Goal: Task Accomplishment & Management: Use online tool/utility

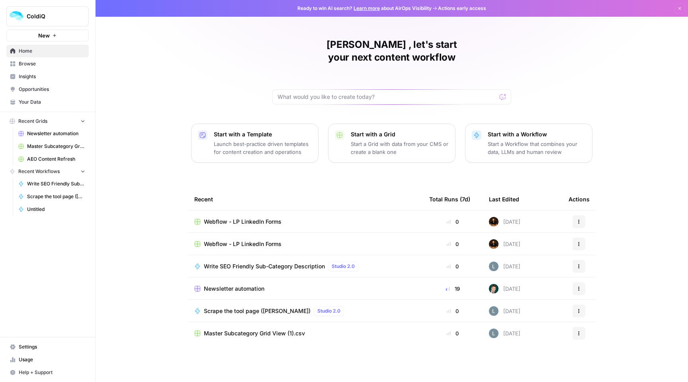
click at [274, 240] on span "Webflow - LP LinkedIn Forms" at bounding box center [243, 244] width 78 height 8
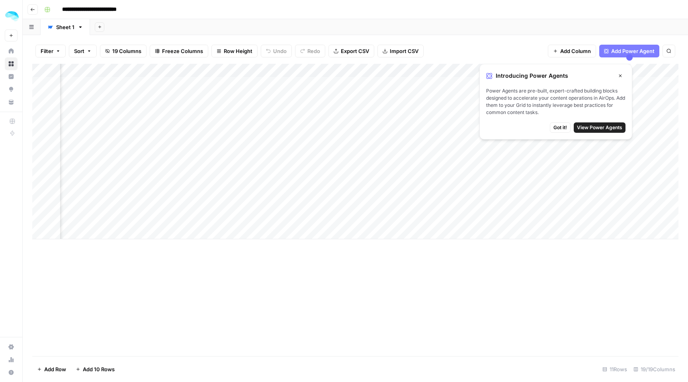
scroll to position [0, 142]
click at [620, 74] on icon "button" at bounding box center [620, 75] width 5 height 5
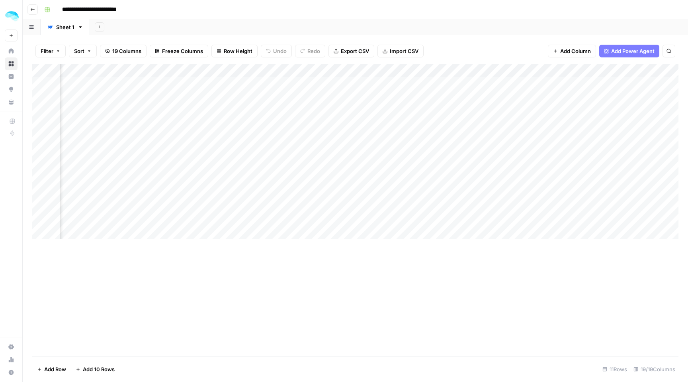
scroll to position [0, 0]
click at [35, 11] on button "Go back" at bounding box center [32, 9] width 10 height 10
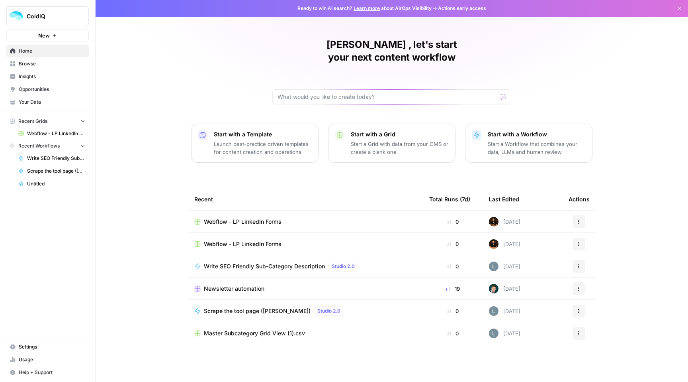
click at [49, 135] on span "Webflow - LP LinkedIn Forms" at bounding box center [56, 133] width 58 height 7
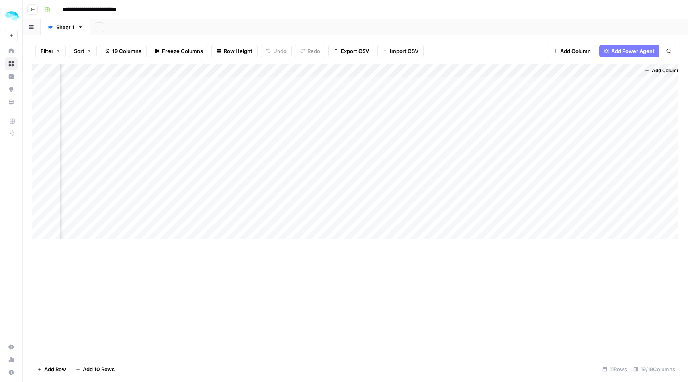
scroll to position [0, 788]
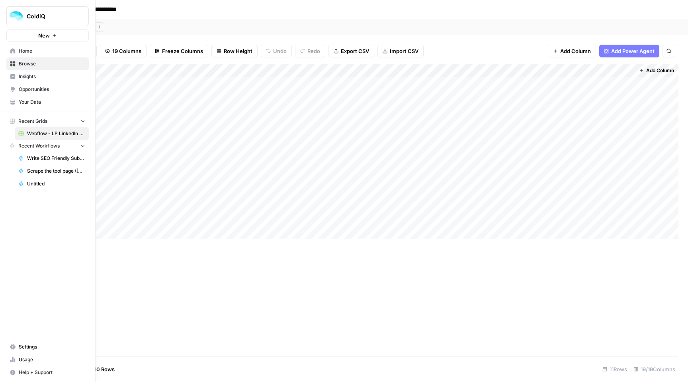
click at [28, 99] on span "Your Data" at bounding box center [52, 101] width 67 height 7
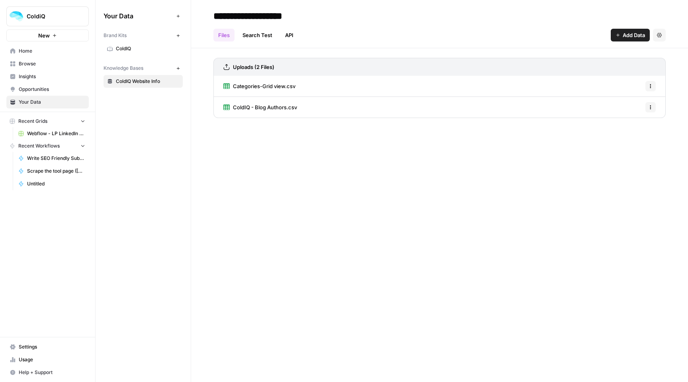
click at [119, 49] on span "ColdIQ" at bounding box center [147, 48] width 63 height 7
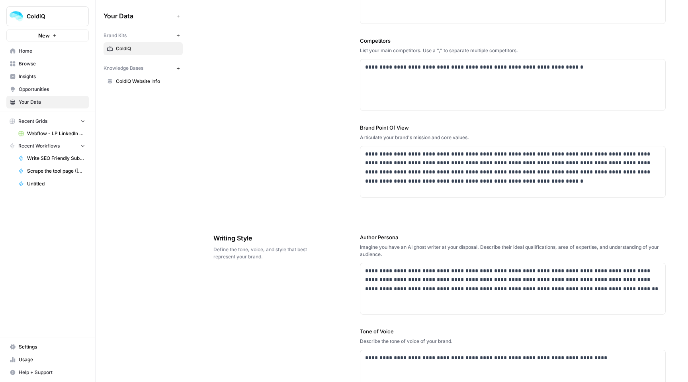
scroll to position [78, 0]
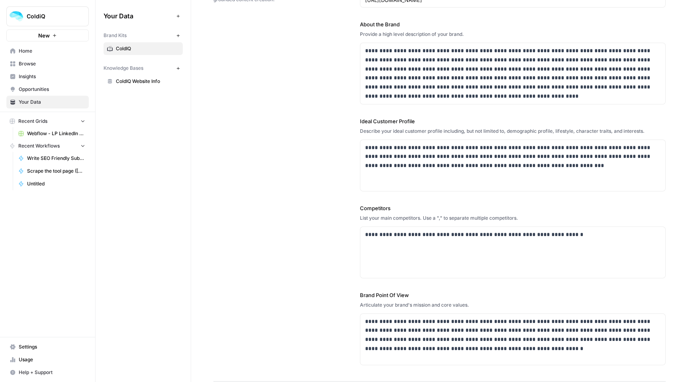
click at [33, 89] on span "Opportunities" at bounding box center [52, 89] width 67 height 7
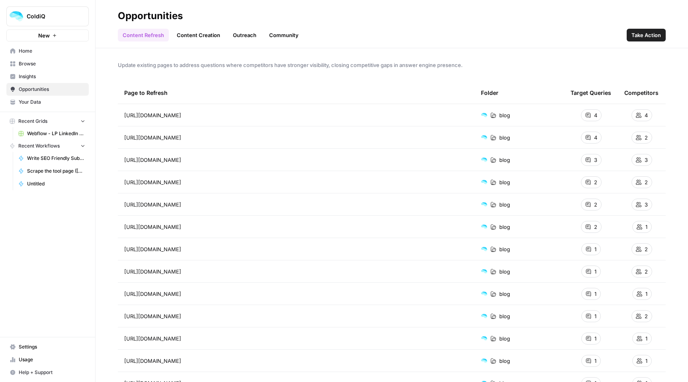
click at [32, 53] on span "Home" at bounding box center [52, 50] width 67 height 7
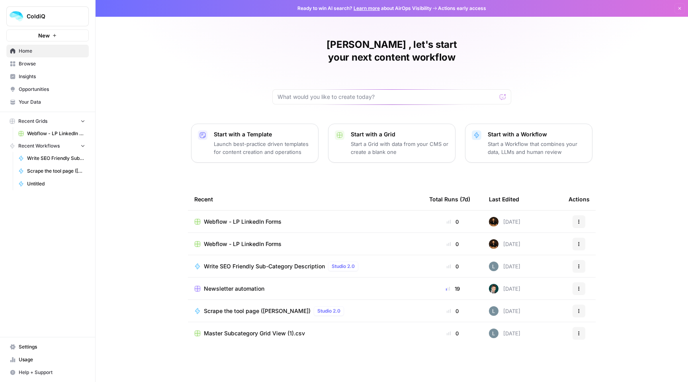
click at [33, 67] on span "Browse" at bounding box center [52, 63] width 67 height 7
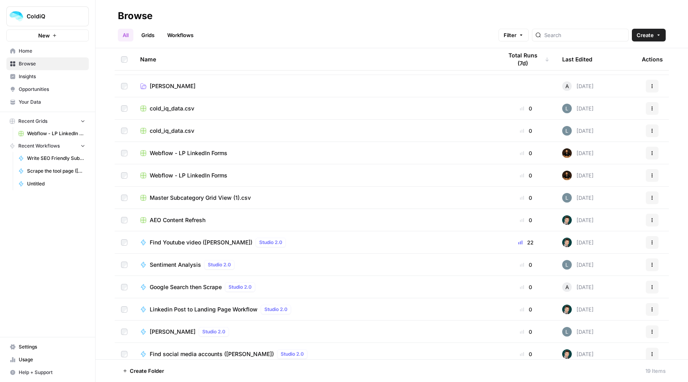
scroll to position [55, 0]
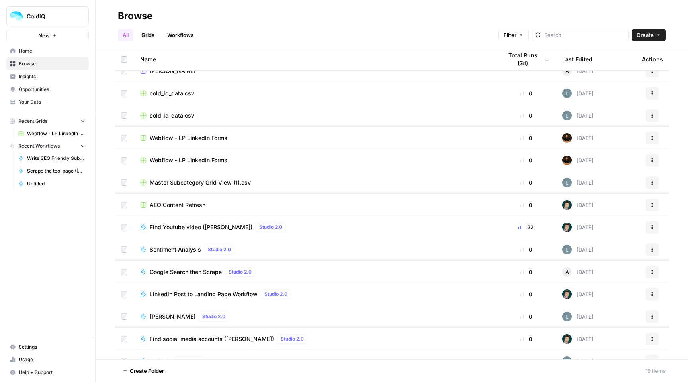
click at [147, 33] on link "Grids" at bounding box center [148, 35] width 23 height 13
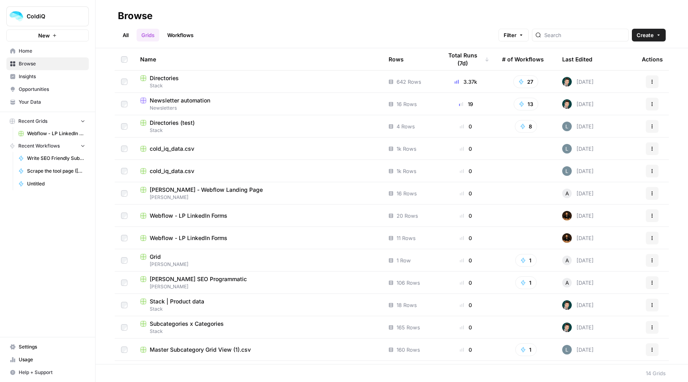
click at [172, 195] on span "[PERSON_NAME]" at bounding box center [258, 197] width 236 height 7
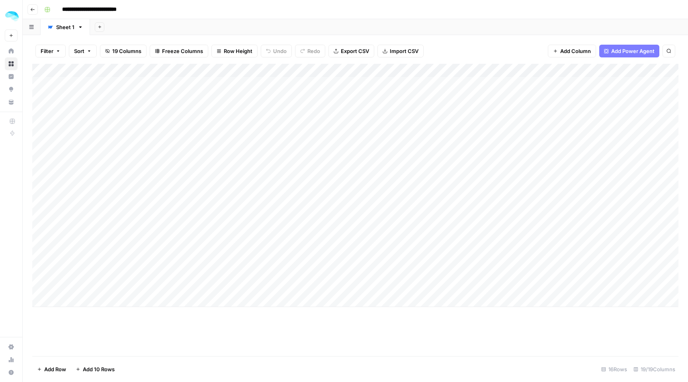
click at [83, 301] on div "Add Column" at bounding box center [355, 185] width 646 height 243
click at [84, 288] on div "Add Column" at bounding box center [355, 192] width 646 height 256
click at [107, 68] on div "Add Column" at bounding box center [355, 192] width 646 height 256
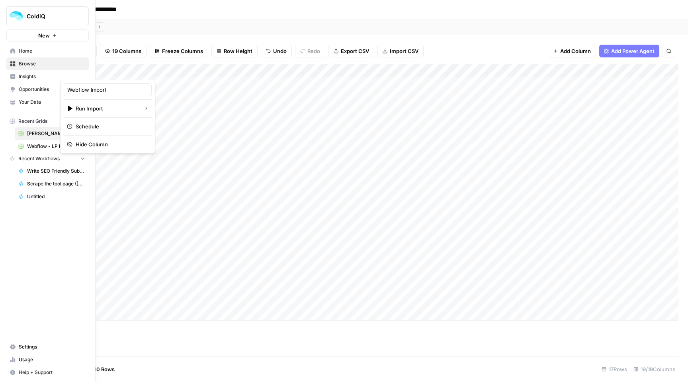
click at [36, 149] on span "Webflow - LP LinkedIn Forms" at bounding box center [56, 146] width 58 height 7
click at [15, 49] on icon at bounding box center [13, 51] width 6 height 6
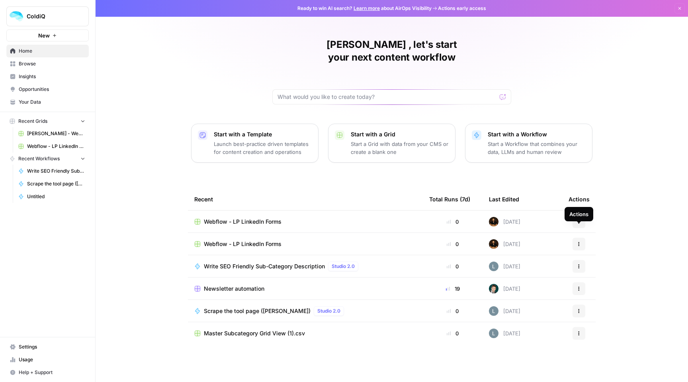
click at [579, 237] on button "Actions" at bounding box center [579, 243] width 13 height 13
click at [304, 140] on p "Launch best-practice driven templates for content creation and operations" at bounding box center [263, 148] width 98 height 16
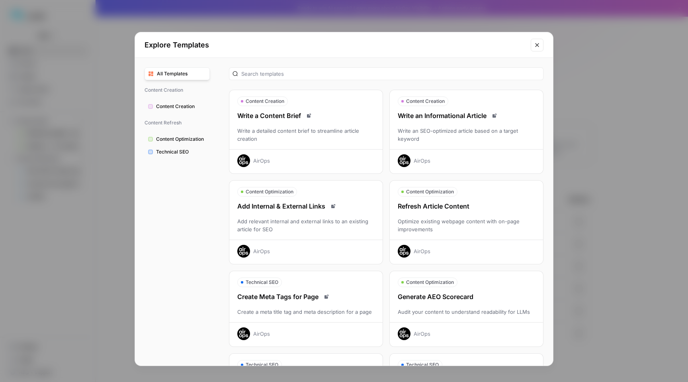
click at [540, 46] on button "Close modal" at bounding box center [537, 45] width 13 height 13
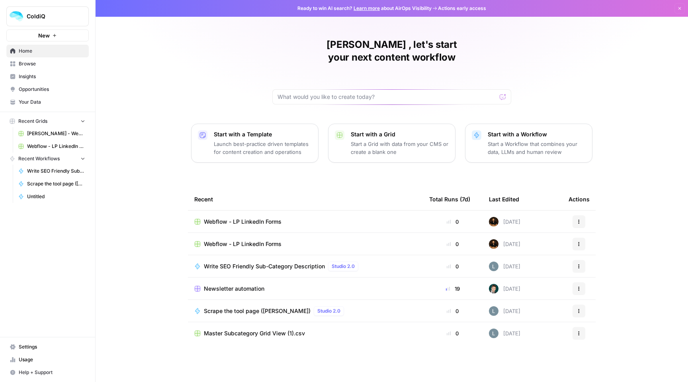
click at [50, 39] on button "New" at bounding box center [47, 35] width 82 height 12
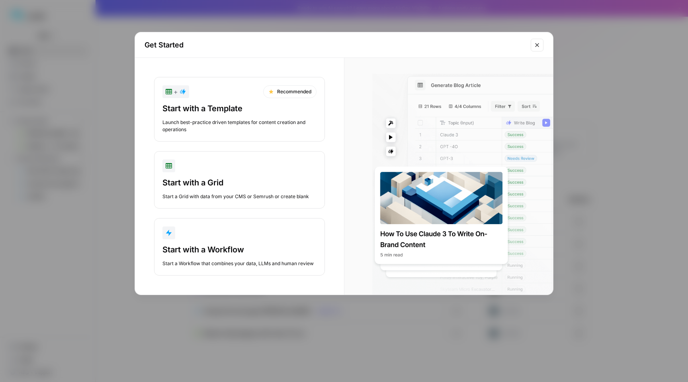
click at [541, 45] on button "Close modal" at bounding box center [537, 45] width 13 height 13
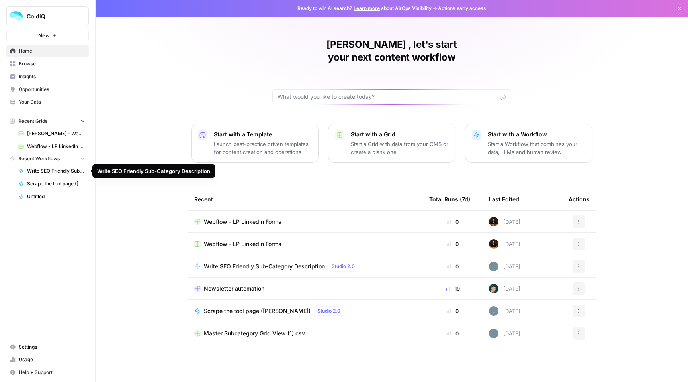
click at [41, 171] on span "Write SEO Friendly Sub-Category Description" at bounding box center [56, 170] width 58 height 7
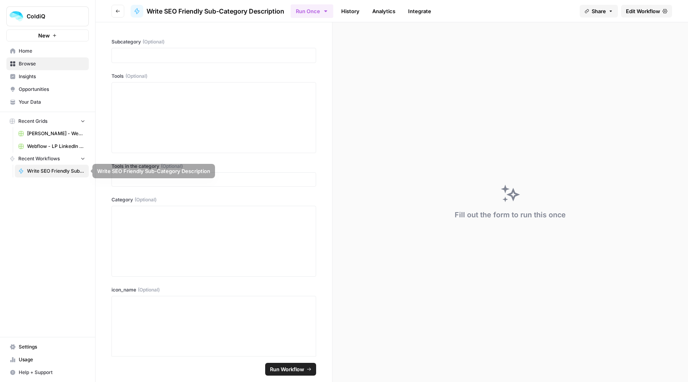
click at [46, 159] on span "Recent Workflows" at bounding box center [38, 158] width 41 height 7
click at [119, 16] on button "Go back" at bounding box center [118, 11] width 13 height 13
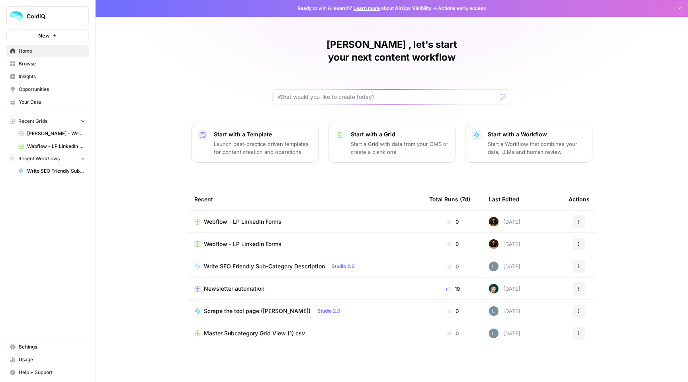
click at [77, 162] on button "Recent Workflows" at bounding box center [47, 159] width 82 height 12
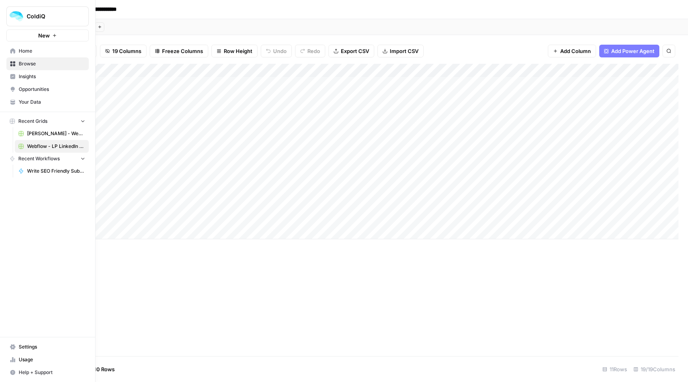
click at [45, 158] on span "Recent Workflows" at bounding box center [38, 158] width 41 height 7
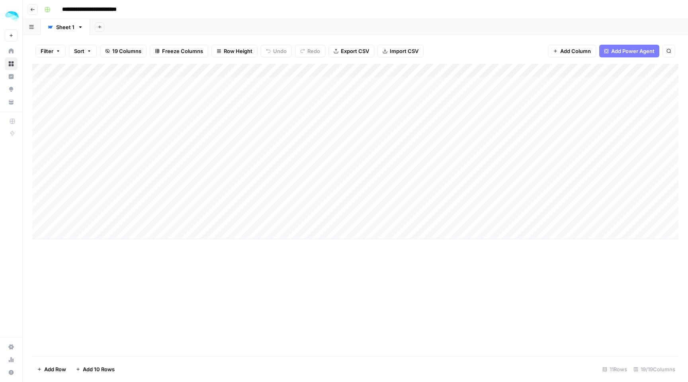
click at [35, 13] on button "Go back" at bounding box center [32, 9] width 10 height 10
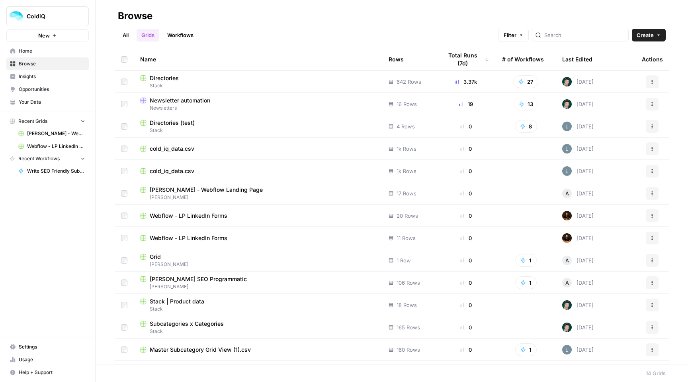
click at [51, 55] on link "Home" at bounding box center [47, 51] width 82 height 13
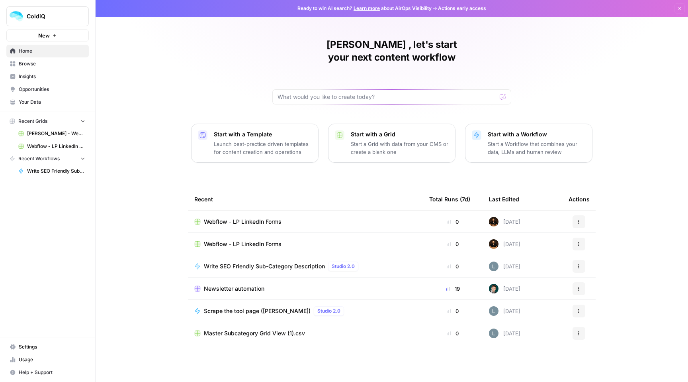
click at [54, 161] on span "Recent Workflows" at bounding box center [38, 158] width 41 height 7
click at [15, 160] on icon "button" at bounding box center [13, 159] width 6 height 6
click at [30, 352] on link "Settings" at bounding box center [47, 346] width 82 height 13
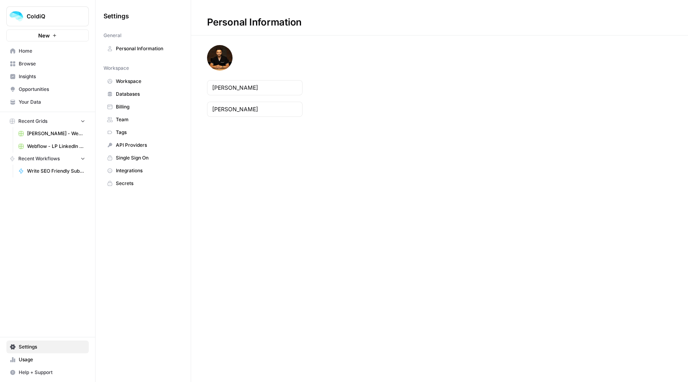
click at [45, 55] on link "Home" at bounding box center [47, 51] width 82 height 13
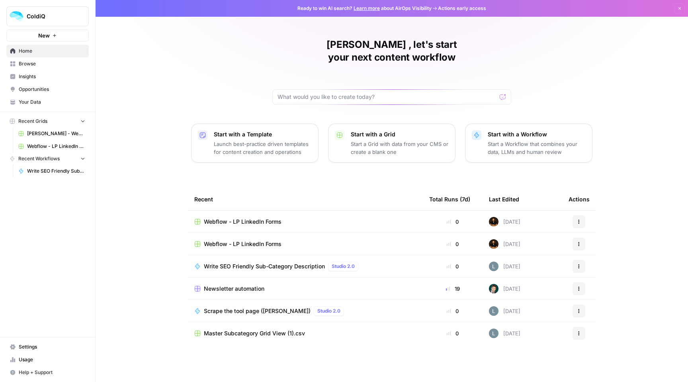
click at [532, 140] on p "Start a Workflow that combines your data, LLMs and human review" at bounding box center [537, 148] width 98 height 16
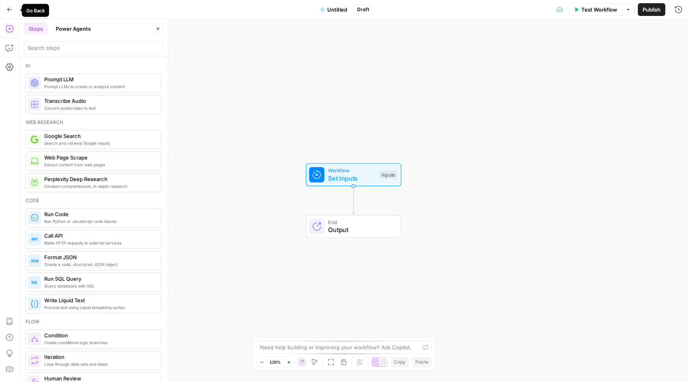
click at [12, 8] on icon "button" at bounding box center [10, 10] width 6 height 6
